Goal: Task Accomplishment & Management: Complete application form

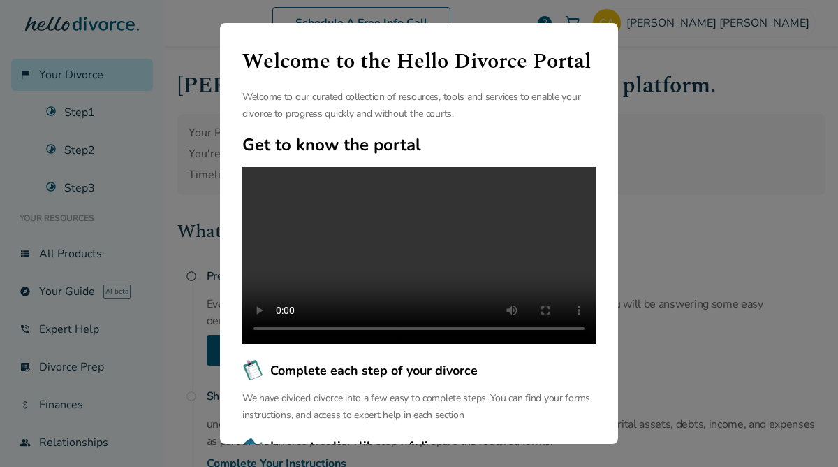
click at [707, 192] on div "Welcome to the Hello Divorce Portal Welcome to our curated collection of resour…" at bounding box center [419, 233] width 838 height 467
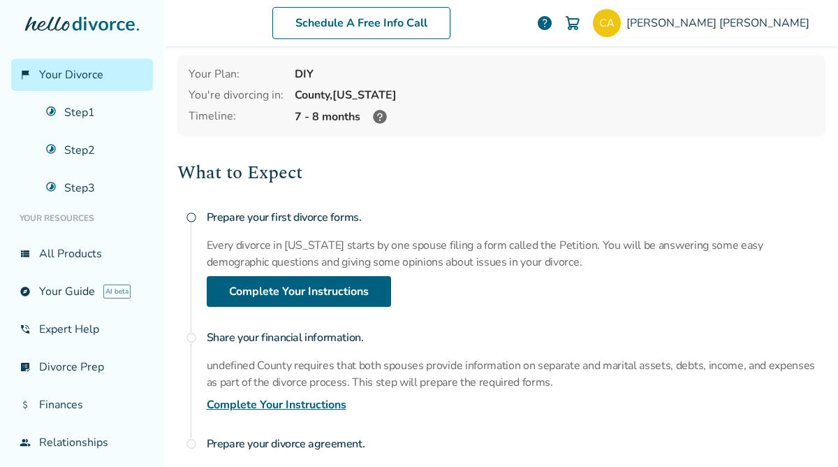
scroll to position [129, 0]
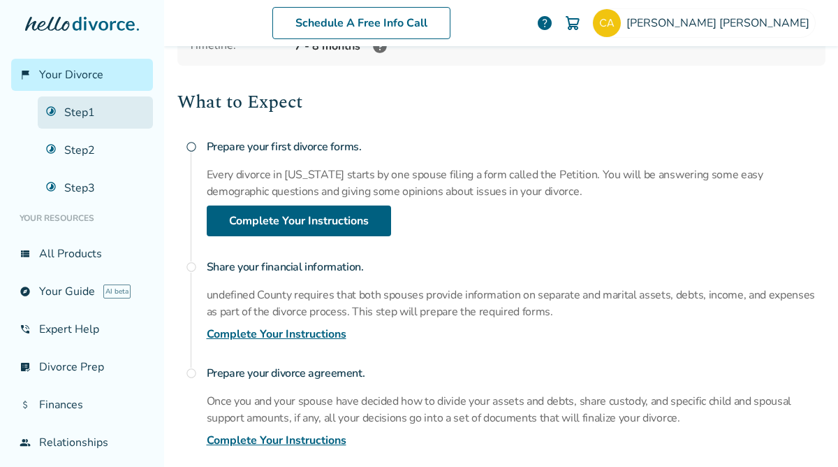
click at [85, 119] on link "Step 1" at bounding box center [95, 112] width 115 height 32
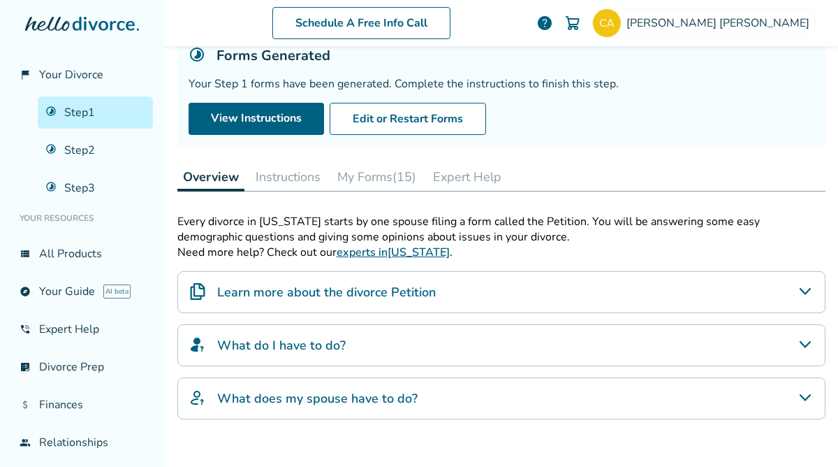
scroll to position [91, 0]
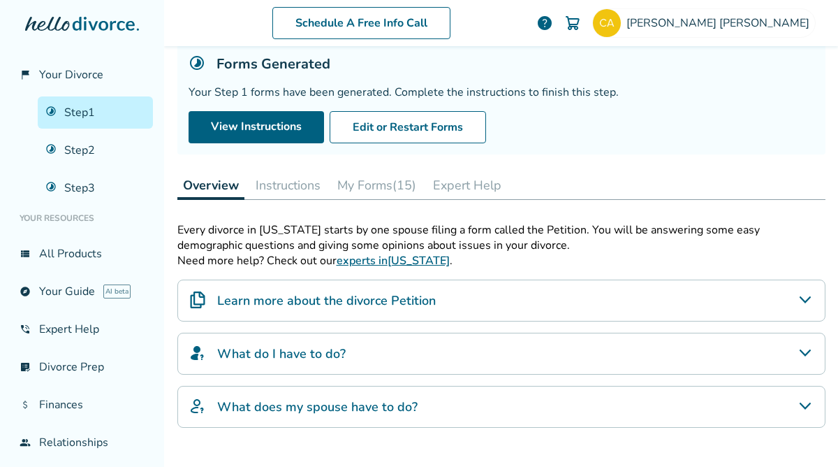
click at [372, 182] on button "My Forms (15)" at bounding box center [377, 185] width 90 height 28
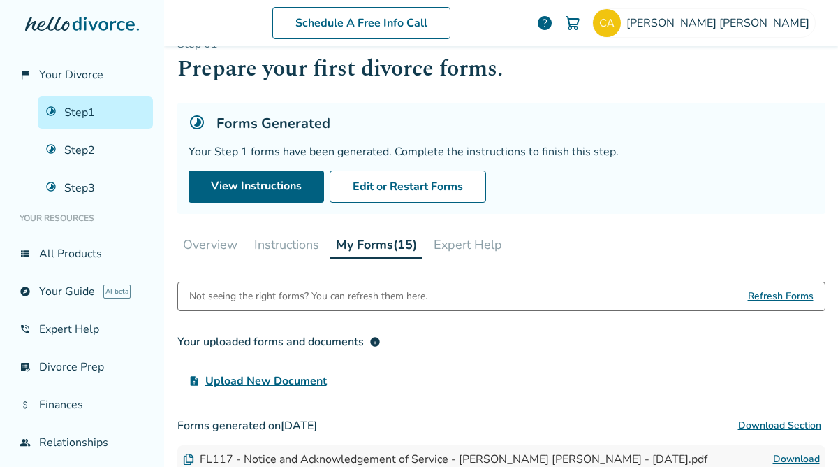
scroll to position [29, 0]
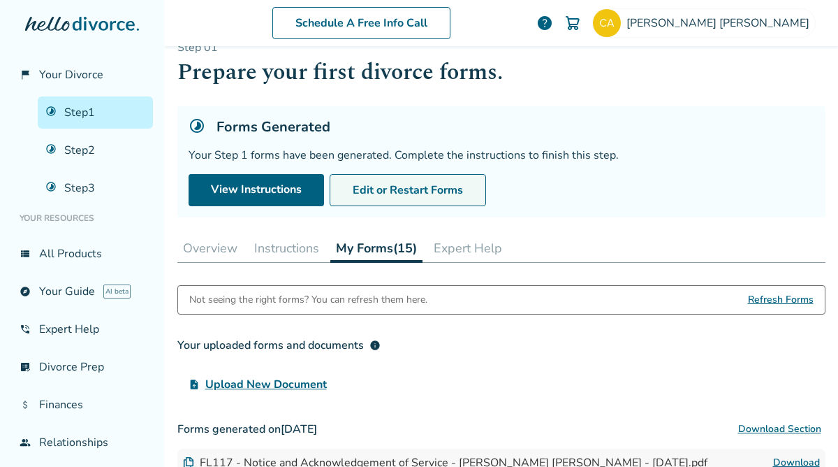
click at [406, 182] on button "Edit or Restart Forms" at bounding box center [408, 190] width 156 height 32
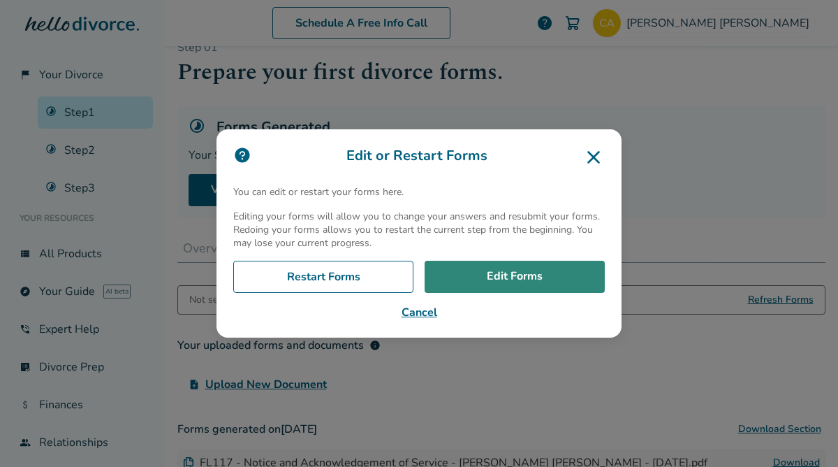
click at [509, 269] on link "Edit Forms" at bounding box center [515, 277] width 180 height 32
